Goal: Book appointment/travel/reservation

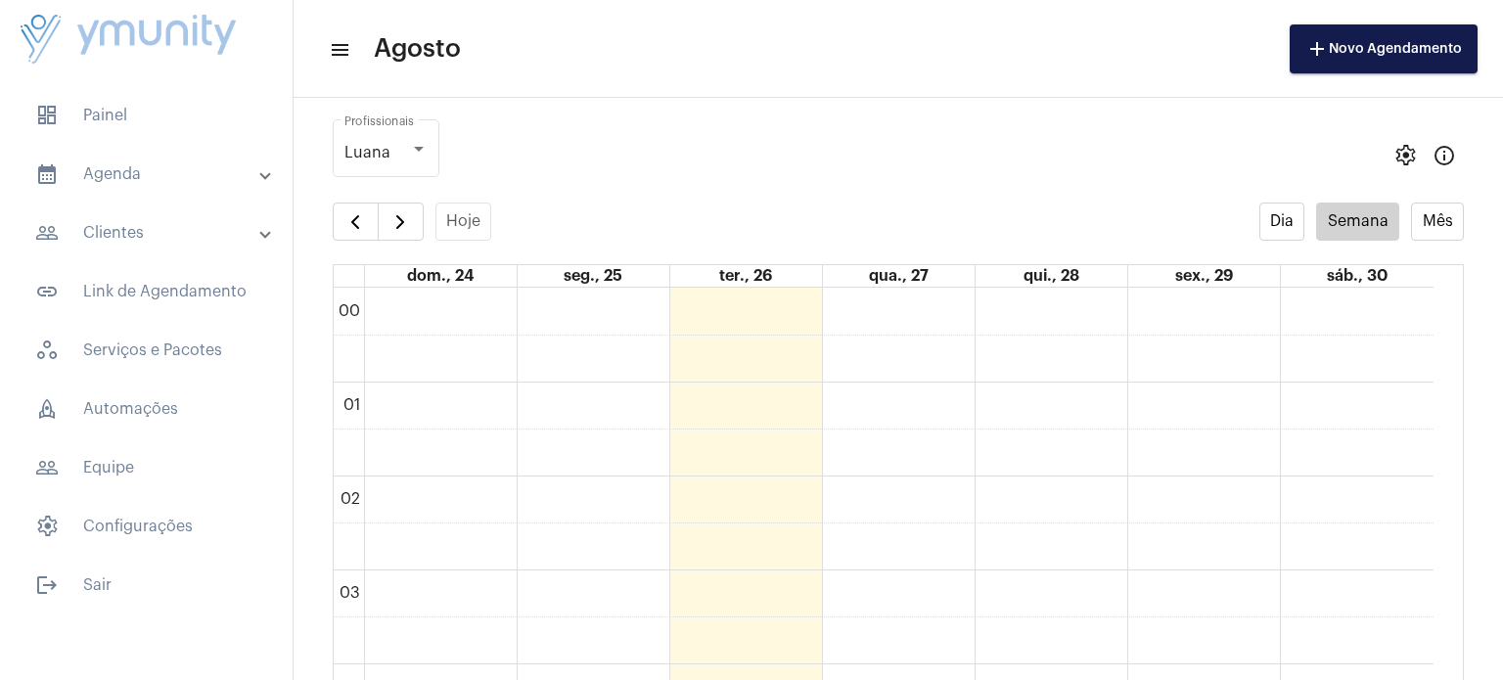
scroll to position [566, 0]
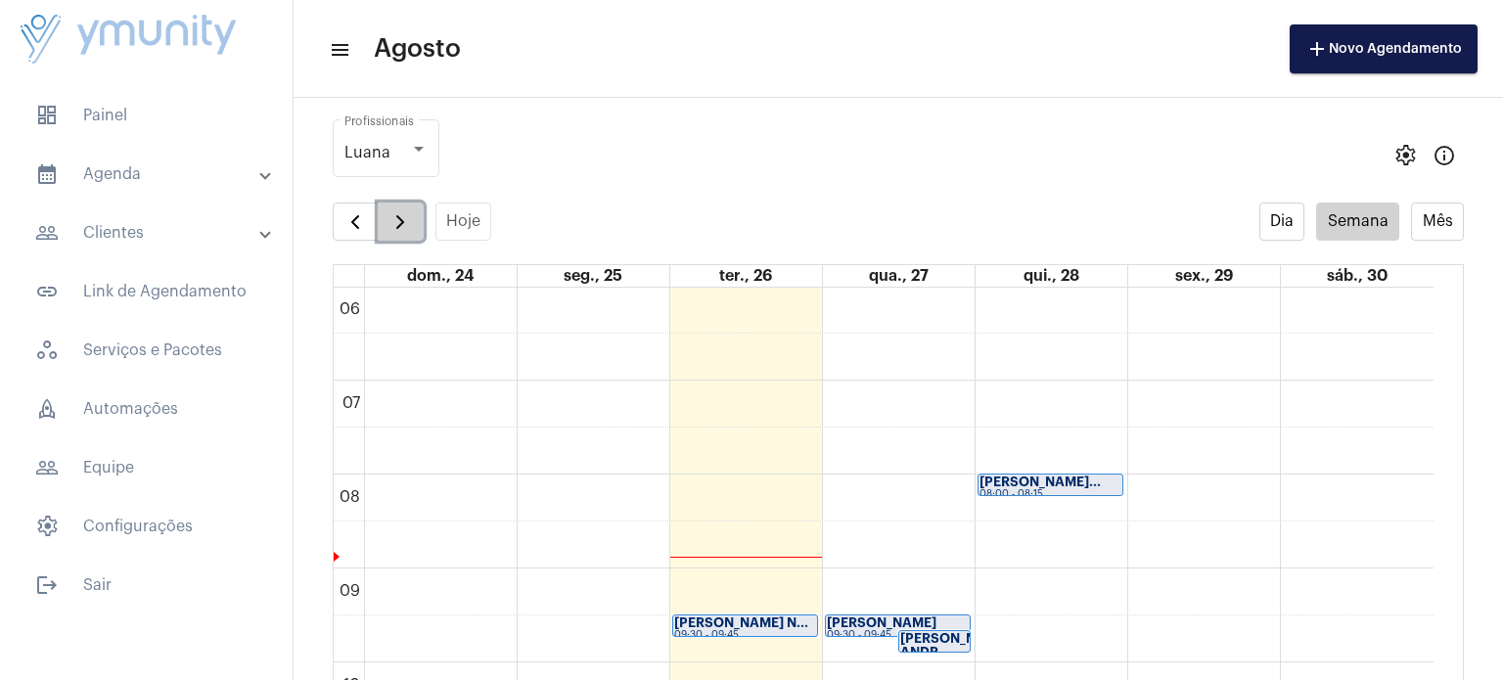
click at [404, 232] on span "button" at bounding box center [400, 221] width 23 height 23
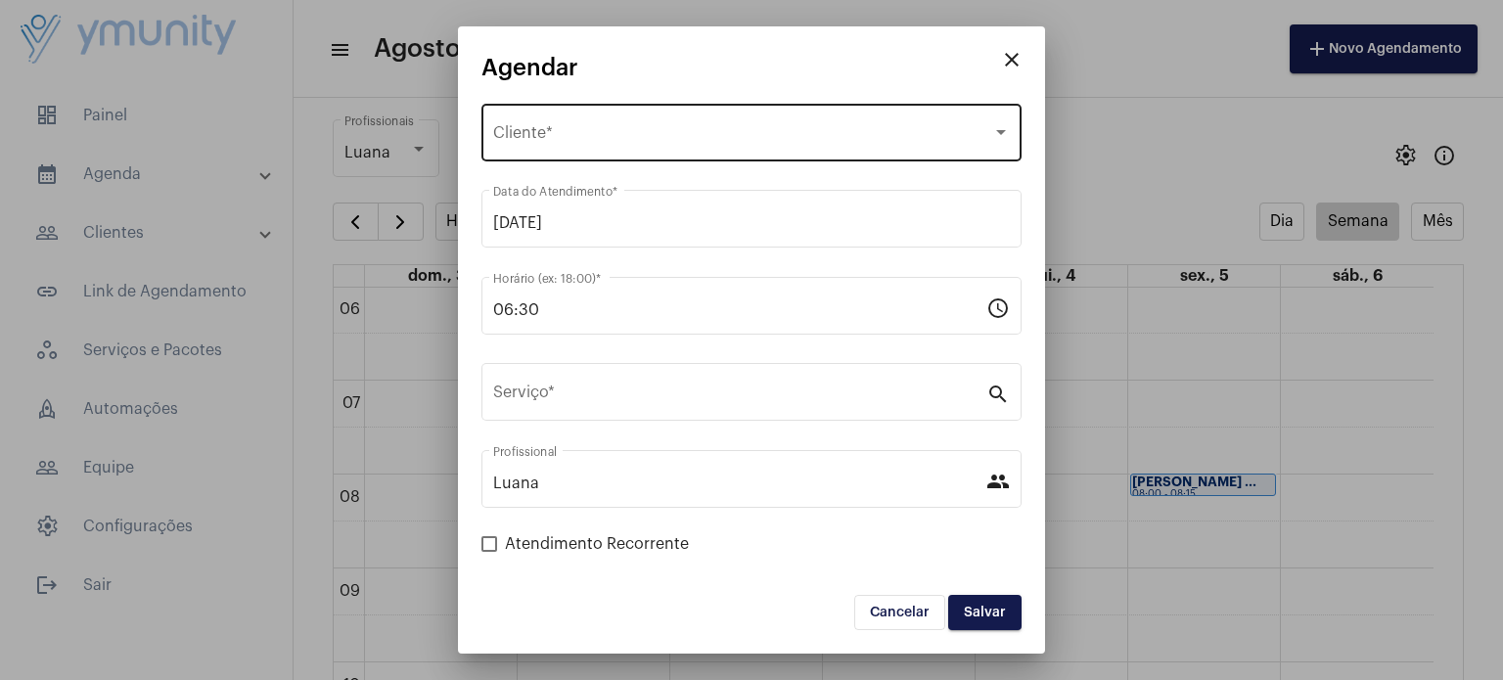
click at [605, 124] on div "Selecione o Cliente Cliente *" at bounding box center [751, 131] width 517 height 62
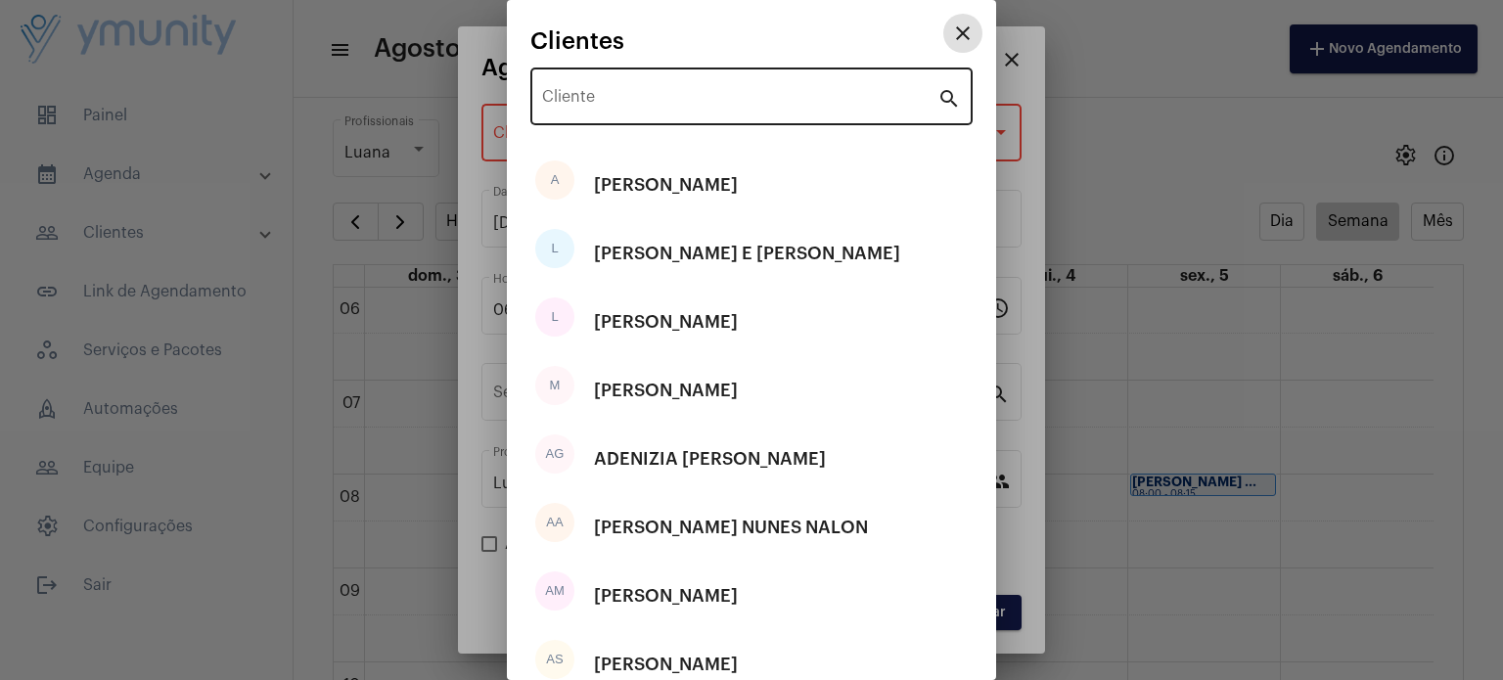
click at [702, 85] on div "Cliente" at bounding box center [739, 95] width 395 height 62
paste input "[PERSON_NAME]"
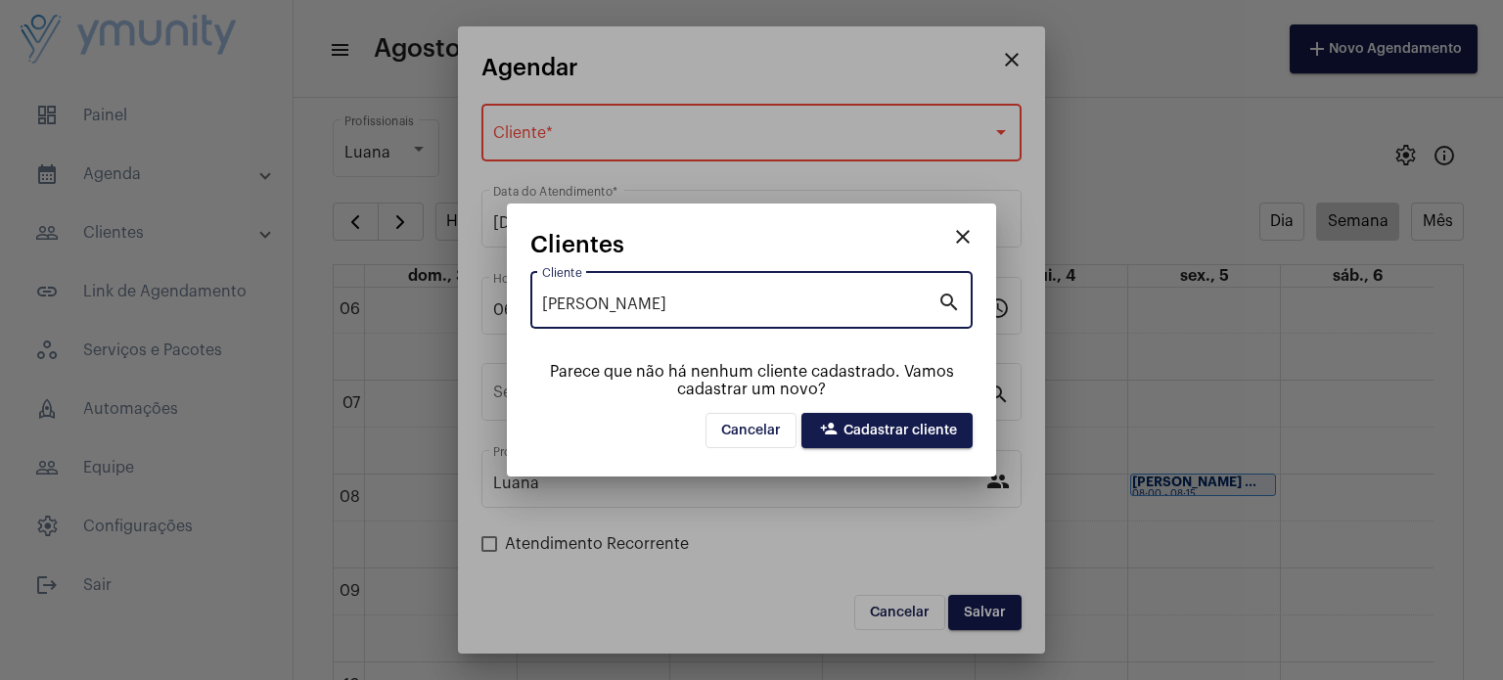
type input "[PERSON_NAME]"
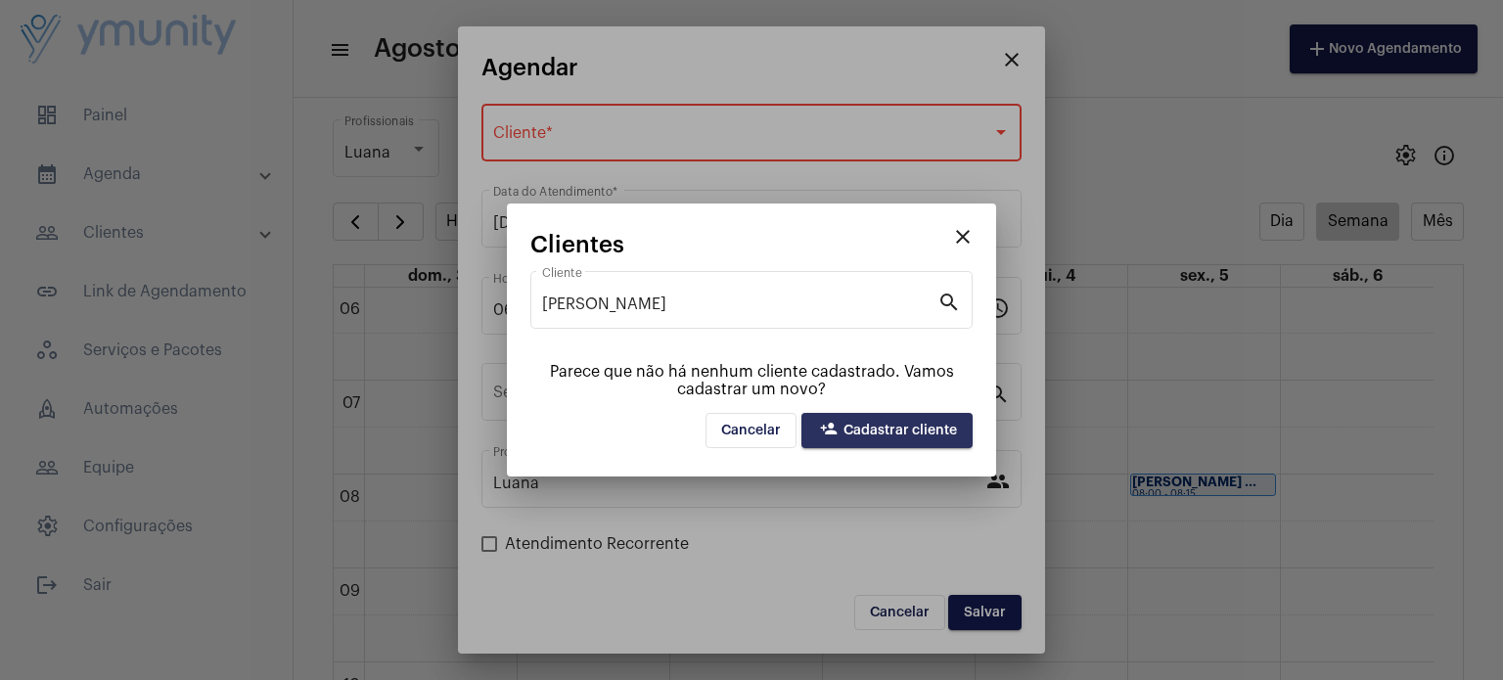
click at [915, 426] on span "person_add Cadastrar cliente" at bounding box center [887, 431] width 140 height 14
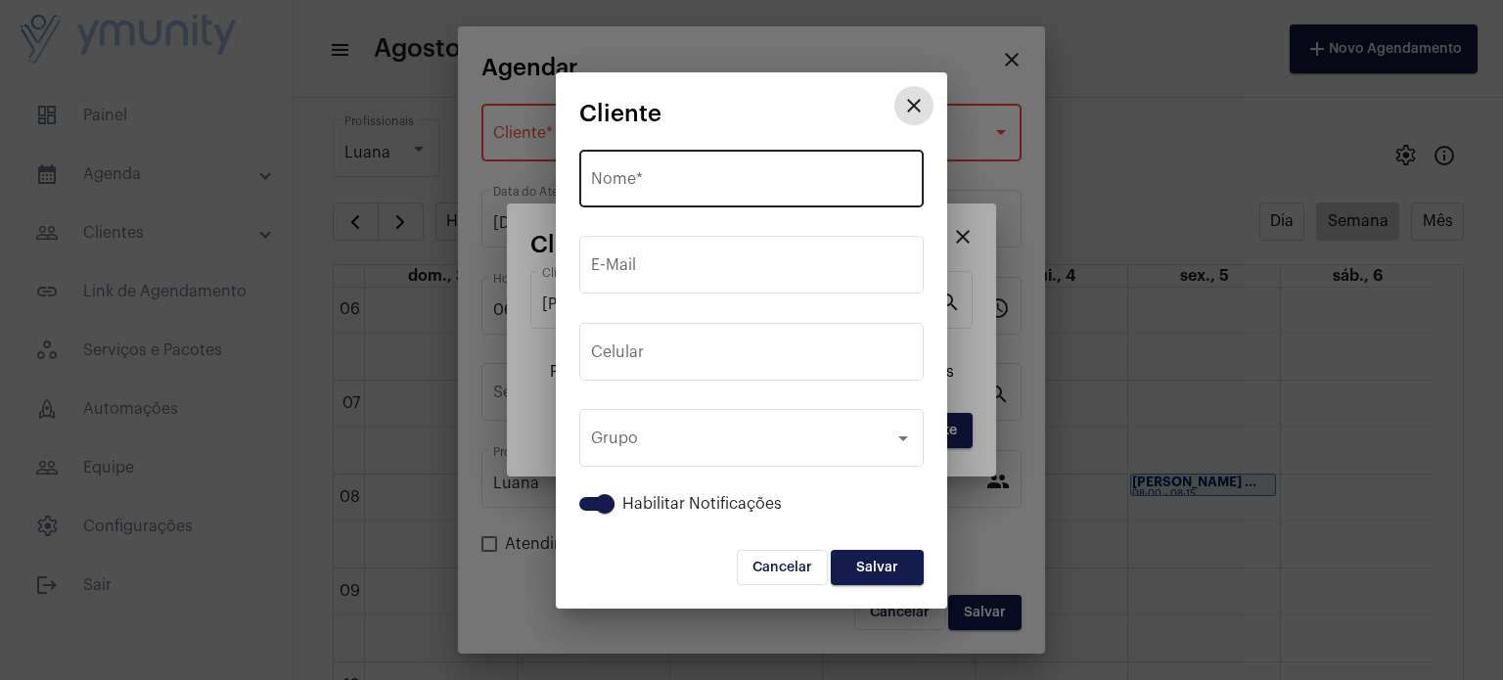
click at [756, 186] on input "Nome *" at bounding box center [751, 183] width 321 height 18
paste input "[PERSON_NAME]"
type input "[PERSON_NAME]"
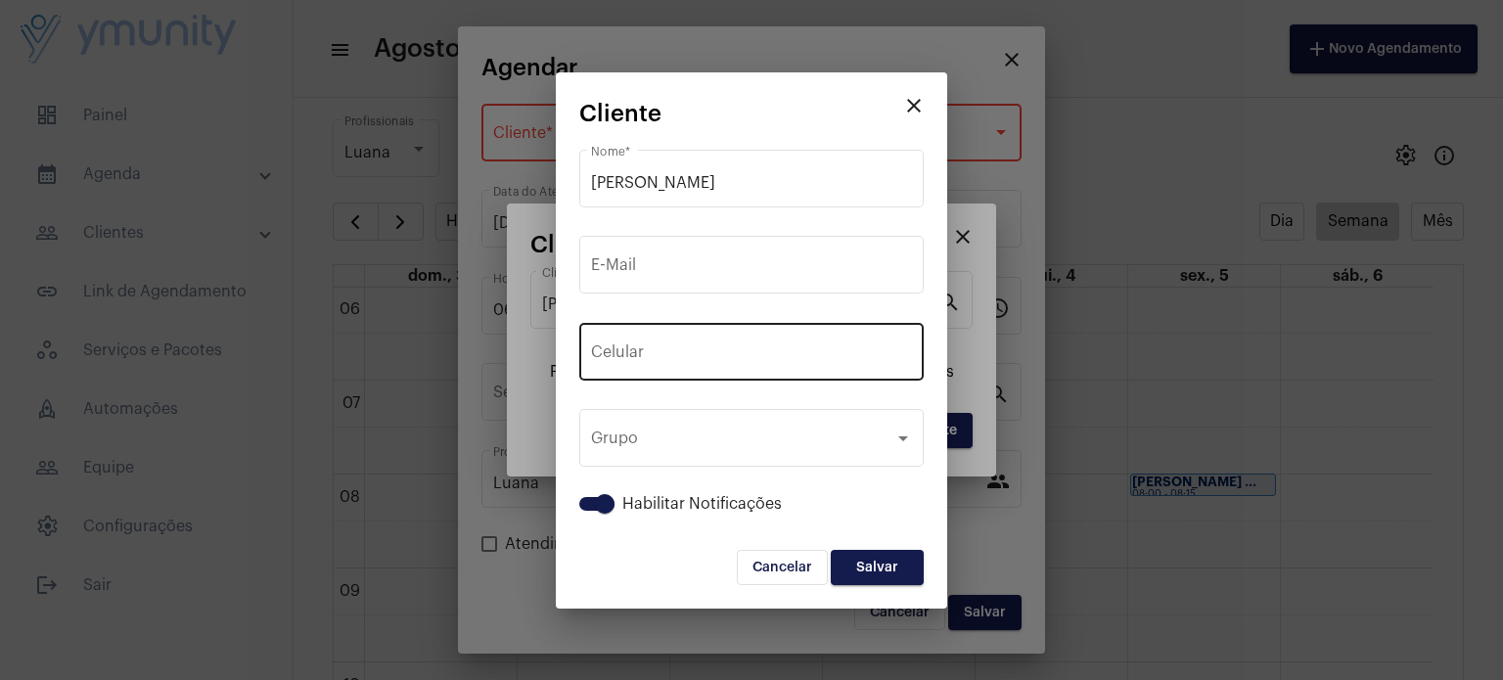
click at [716, 332] on div "+55 Celular" at bounding box center [751, 350] width 321 height 62
paste input "31997998281"
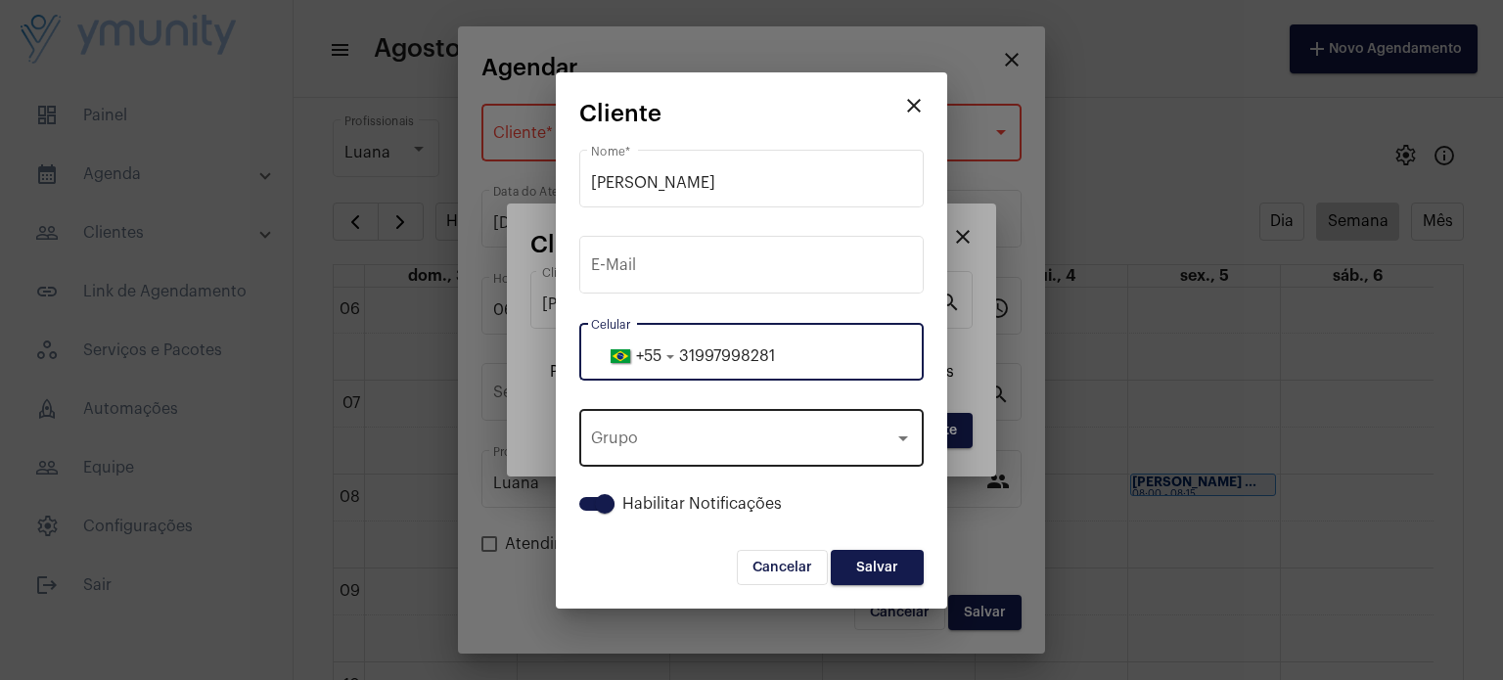
type input "31997998281"
click at [813, 452] on div "Grupo Grupo" at bounding box center [751, 436] width 321 height 62
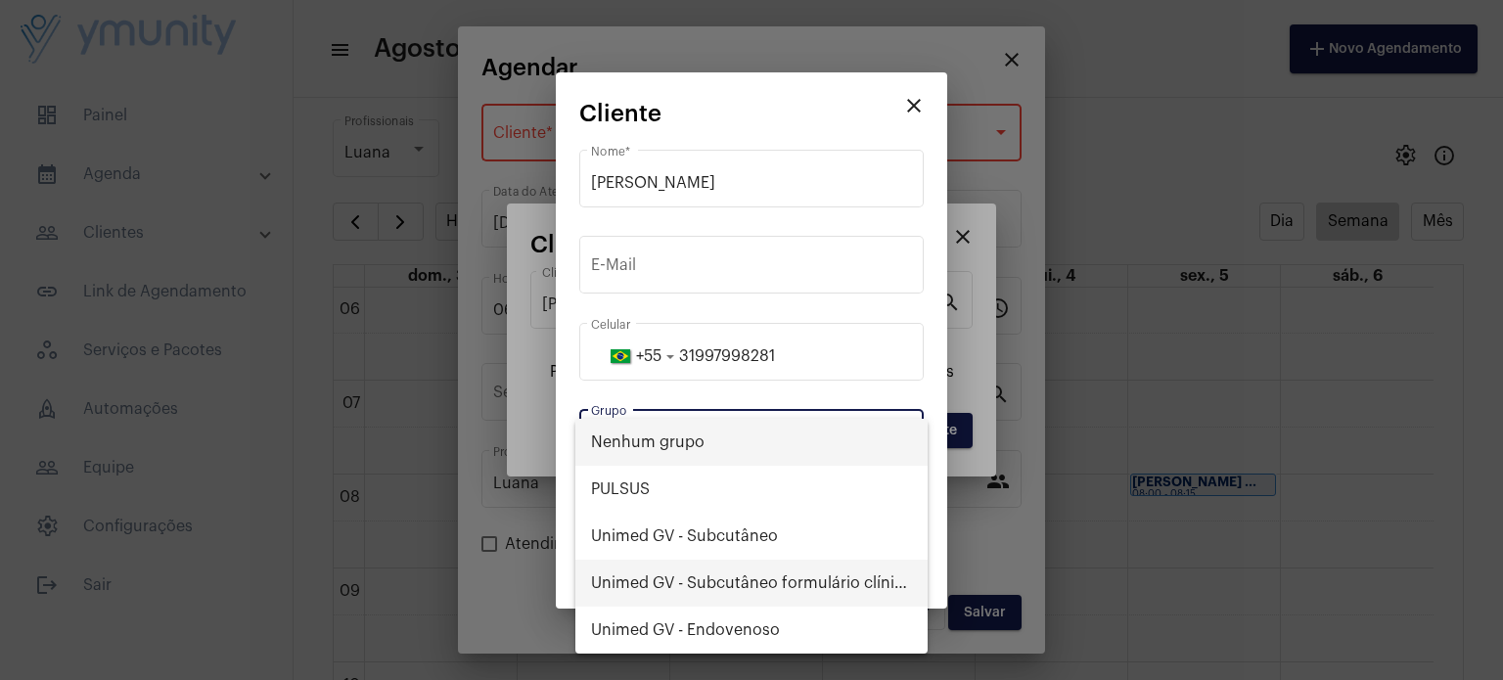
click at [820, 582] on span "Unimed GV - Subcutâneo formulário clínico" at bounding box center [751, 583] width 321 height 47
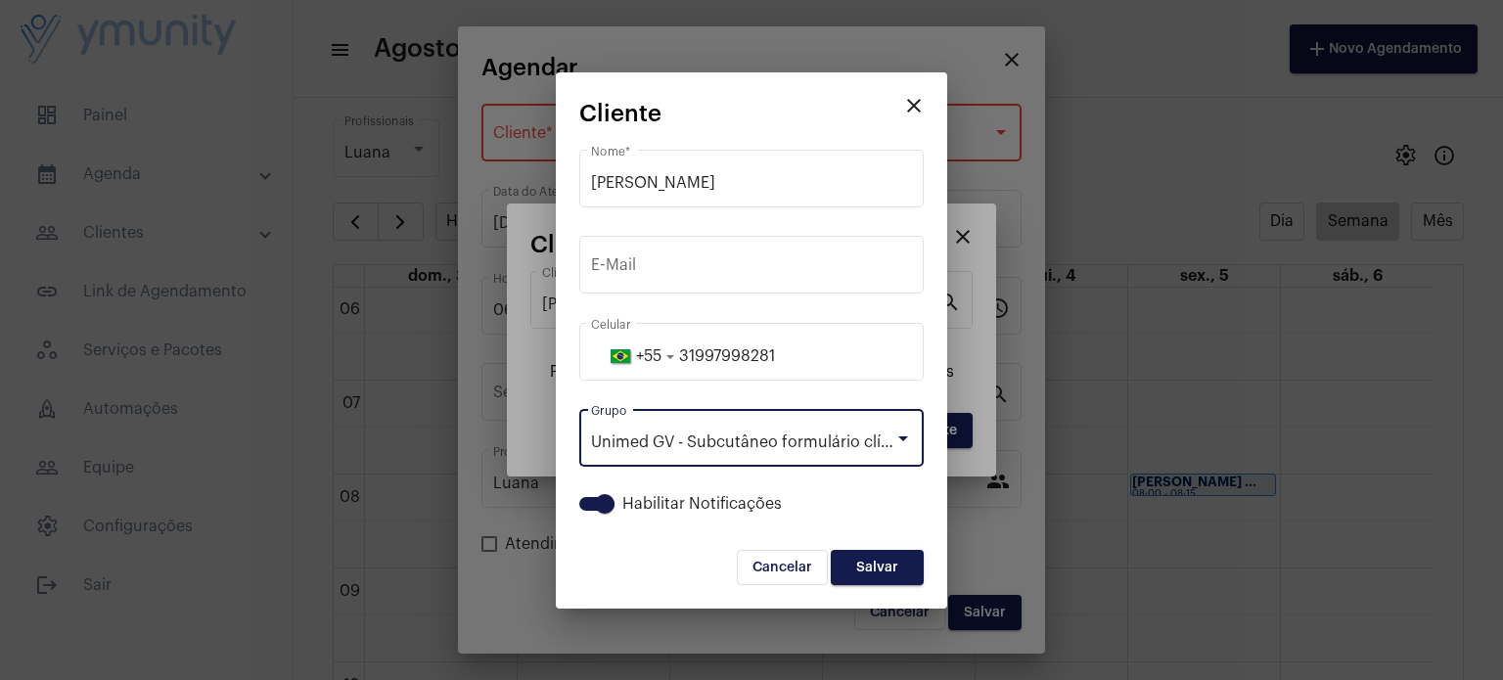
click at [891, 573] on span "Salvar" at bounding box center [877, 568] width 42 height 14
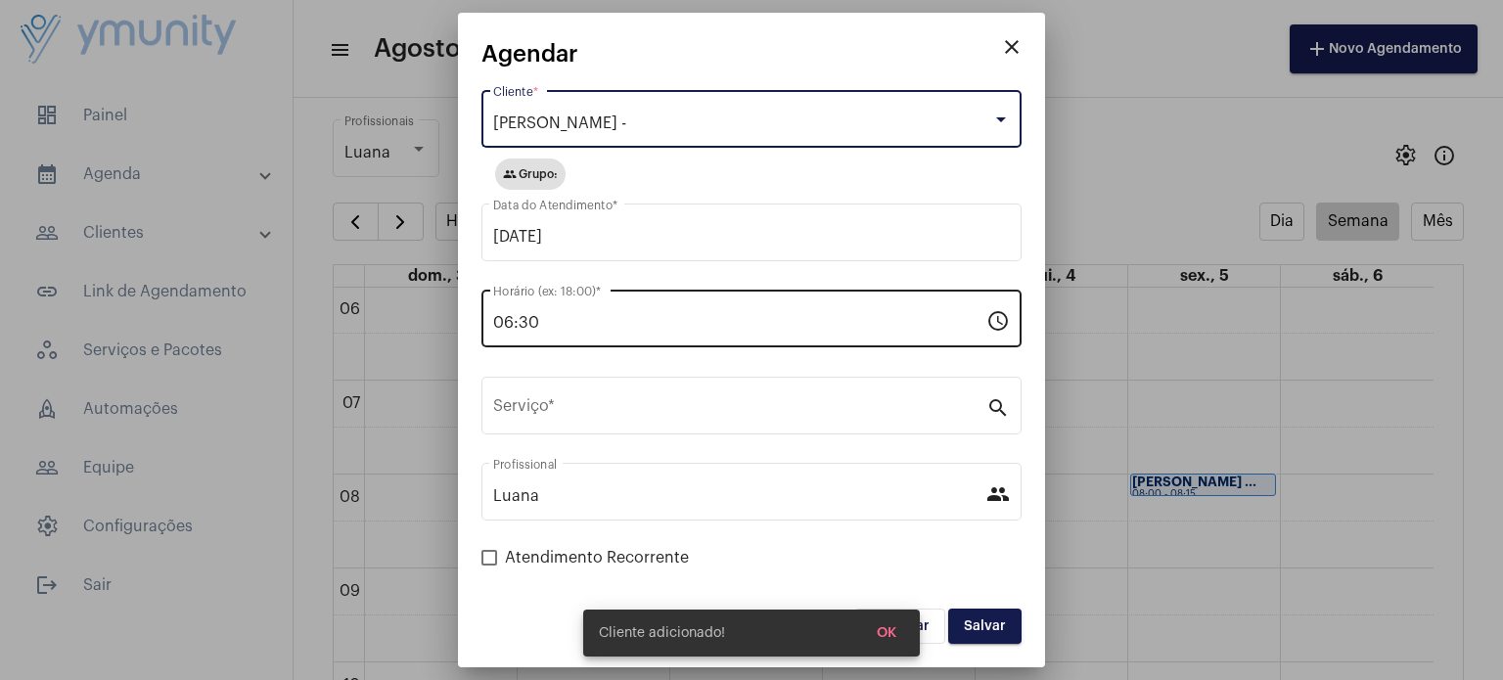
click at [709, 331] on input "06:30" at bounding box center [739, 323] width 493 height 18
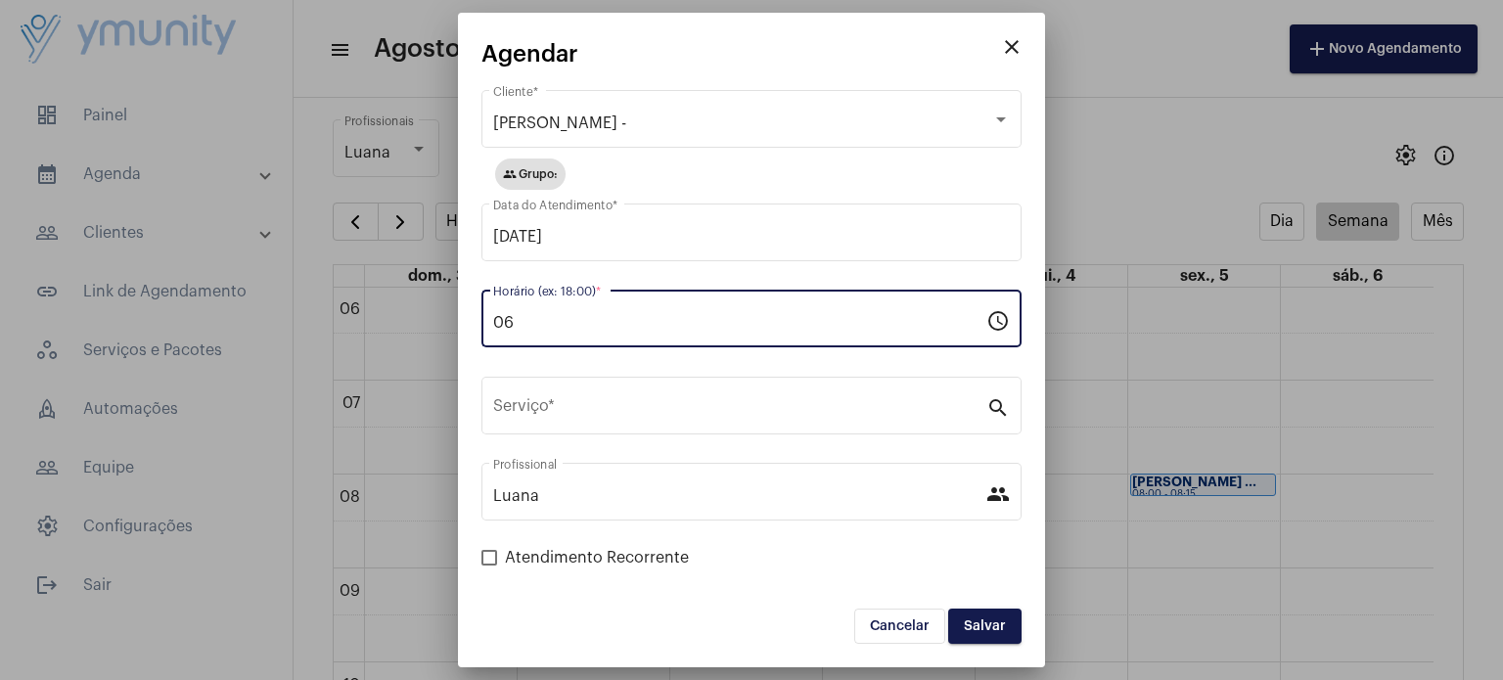
type input "0"
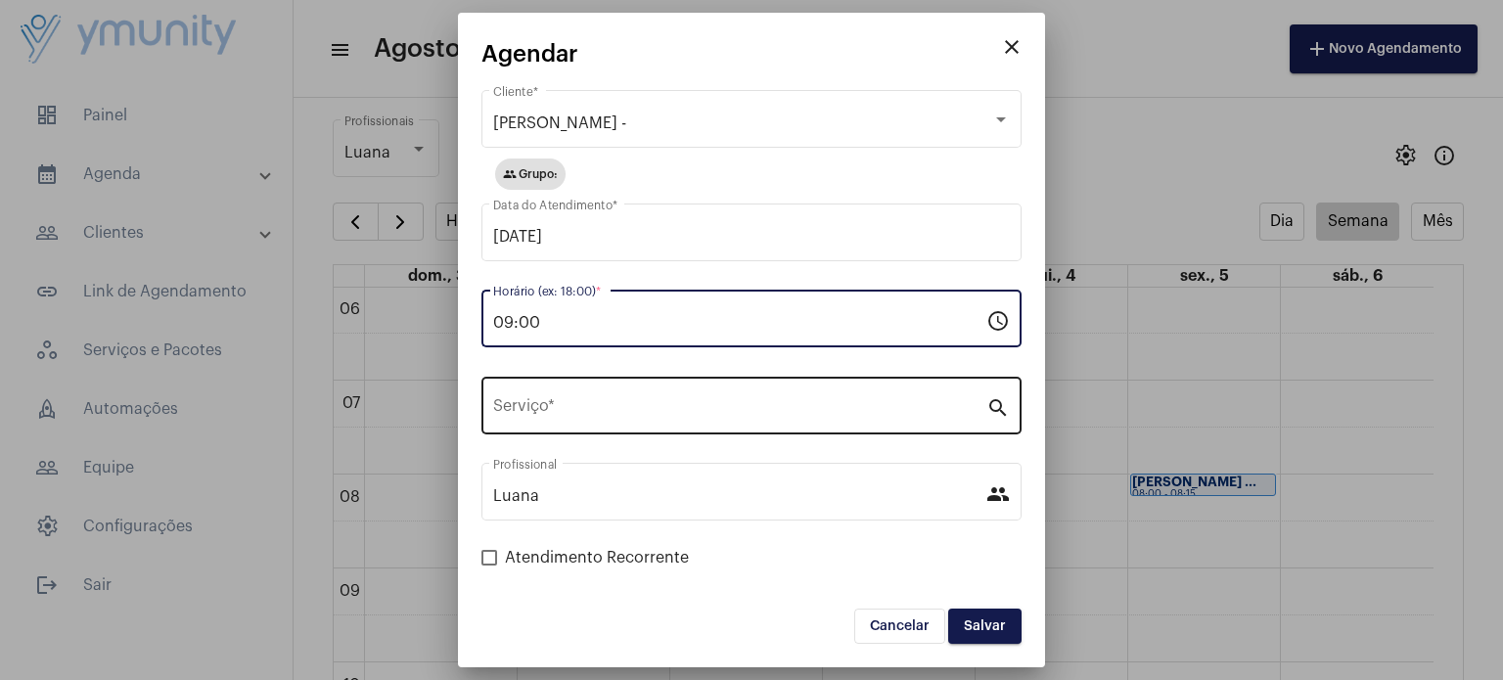
type input "09:00"
click at [801, 411] on input "Serviço *" at bounding box center [739, 410] width 493 height 18
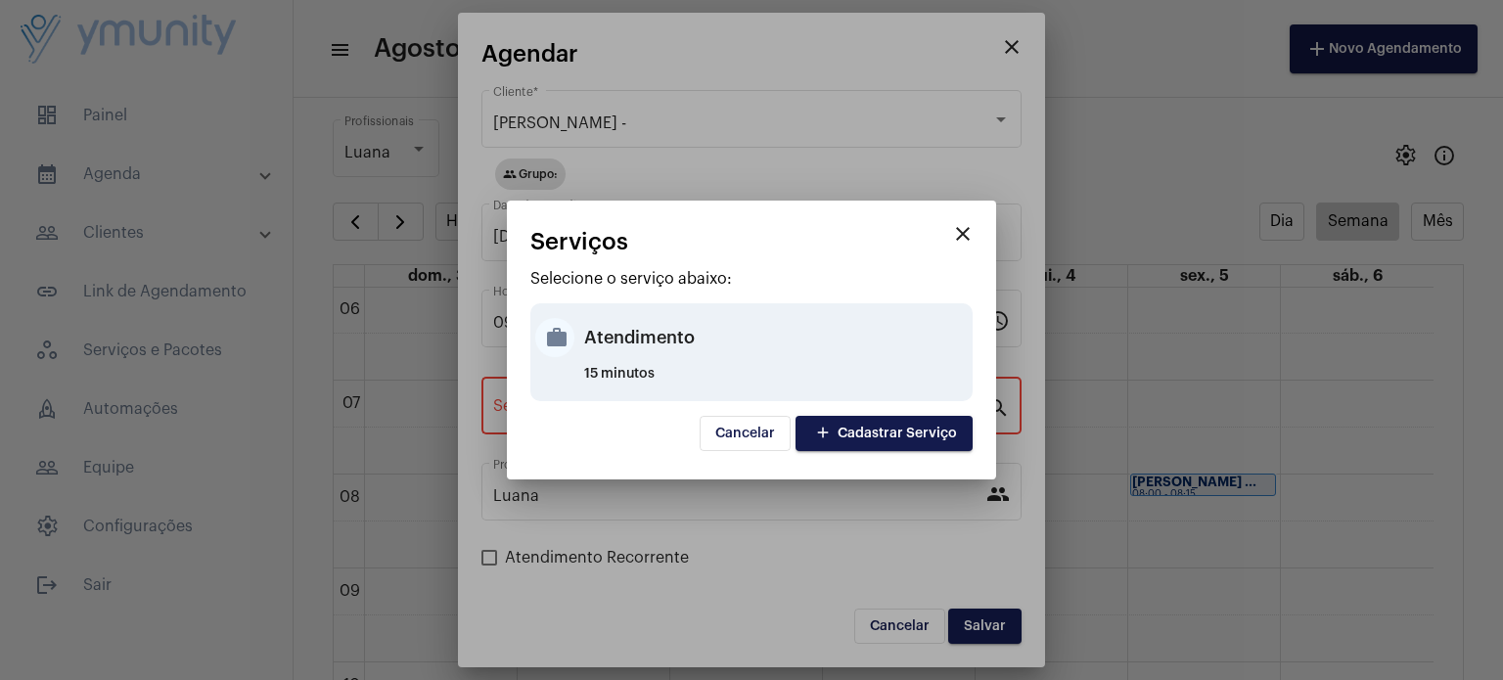
click at [591, 330] on div "Atendimento" at bounding box center [776, 337] width 384 height 59
type input "Atendimento"
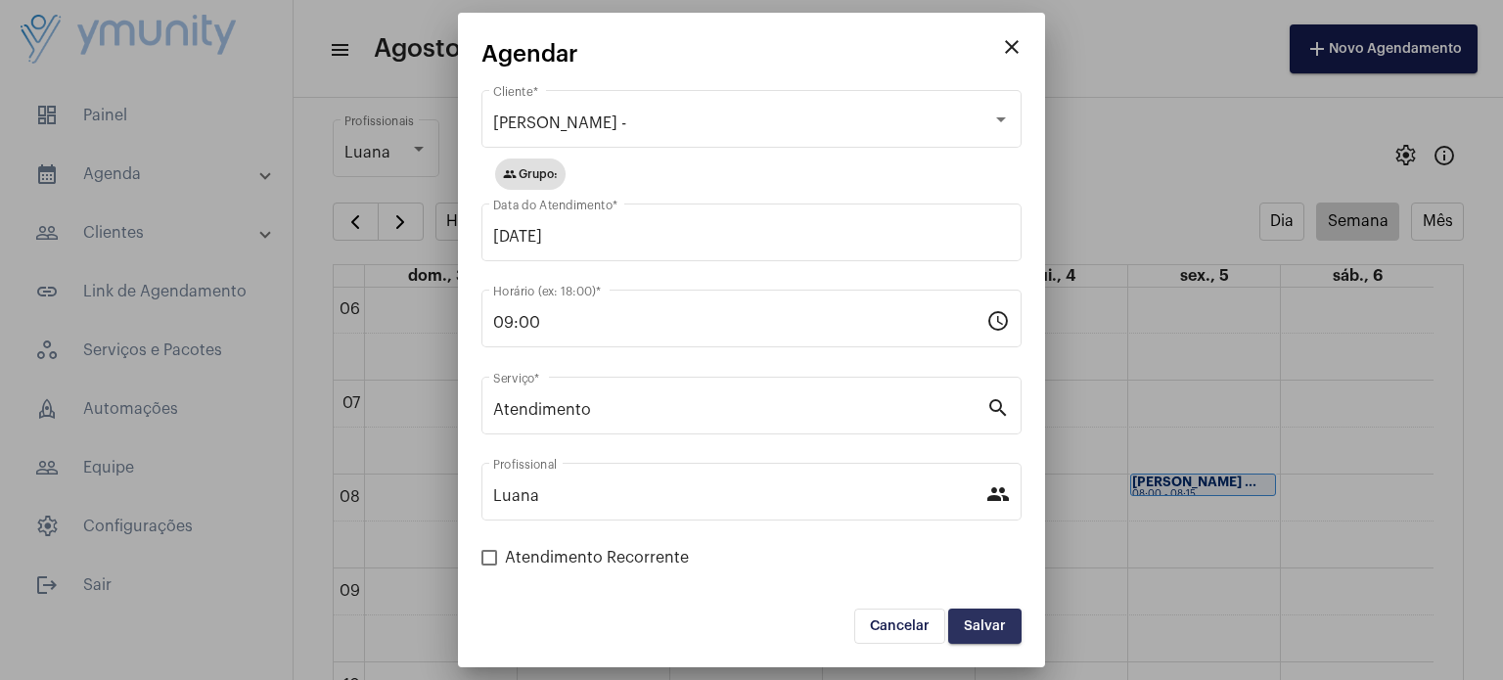
click at [992, 631] on span "Salvar" at bounding box center [985, 627] width 42 height 14
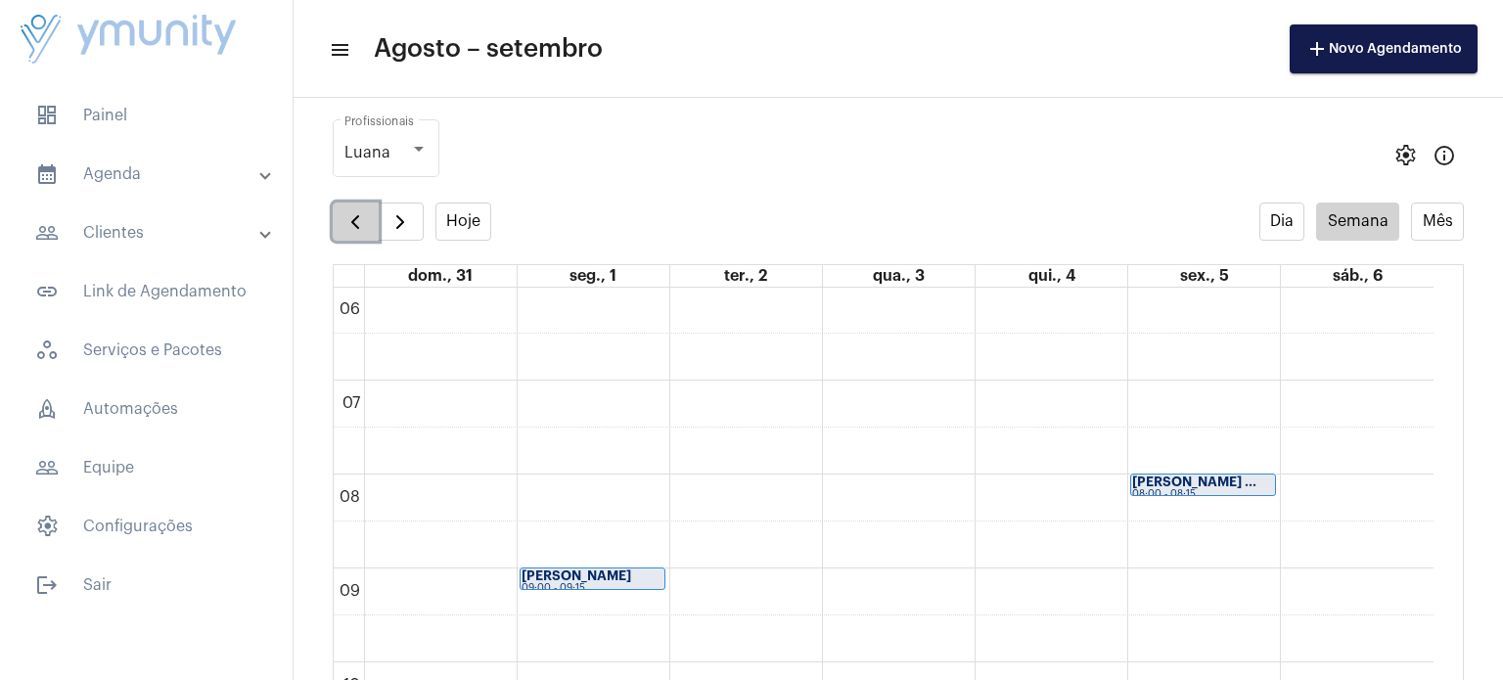
click at [363, 221] on span "button" at bounding box center [355, 221] width 23 height 23
